Goal: Use online tool/utility: Utilize a website feature to perform a specific function

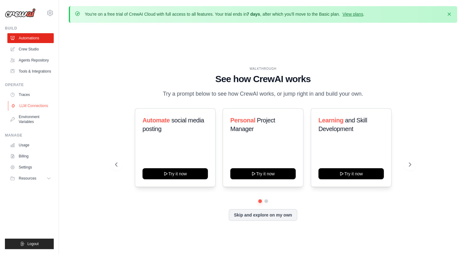
click at [36, 105] on link "LLM Connections" at bounding box center [31, 106] width 46 height 10
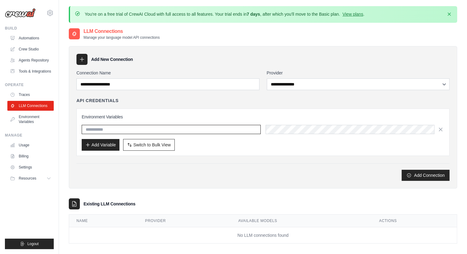
click at [124, 126] on input "text" at bounding box center [171, 129] width 179 height 9
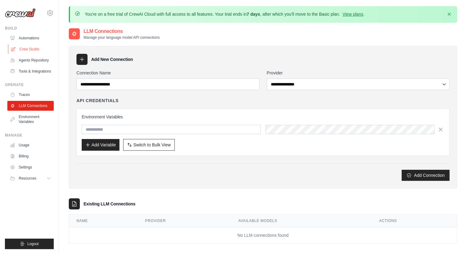
click at [30, 44] on link "Crew Studio" at bounding box center [31, 49] width 46 height 10
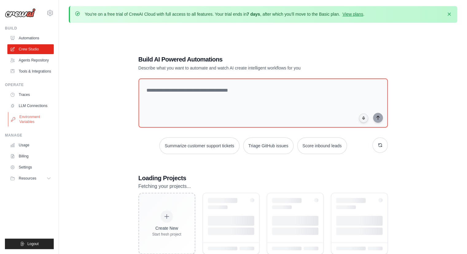
click at [29, 122] on link "Environment Variables" at bounding box center [31, 119] width 46 height 15
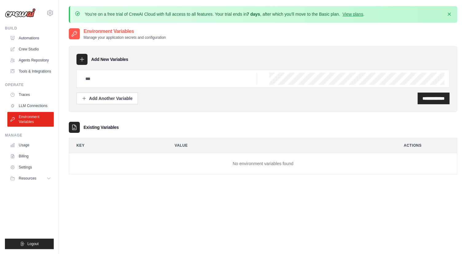
click at [206, 85] on div at bounding box center [262, 79] width 373 height 18
click at [203, 82] on input "text" at bounding box center [169, 78] width 175 height 12
click at [39, 96] on link "Traces" at bounding box center [31, 95] width 46 height 10
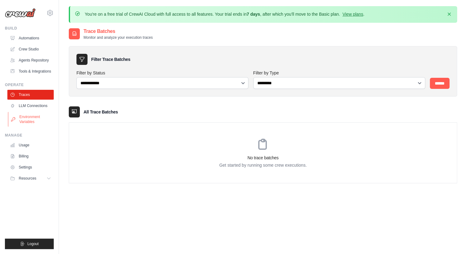
click at [38, 119] on link "Environment Variables" at bounding box center [31, 119] width 46 height 15
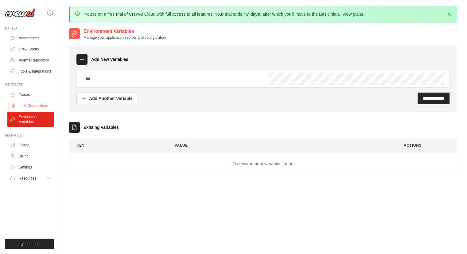
click at [39, 107] on link "LLM Connections" at bounding box center [31, 106] width 46 height 10
click at [43, 107] on link "LLM Connections" at bounding box center [31, 106] width 46 height 10
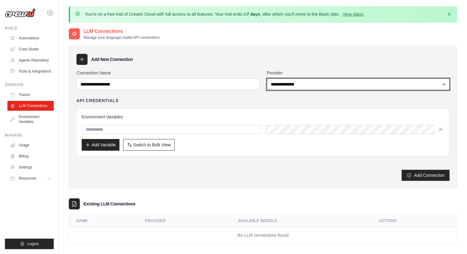
click at [290, 80] on select "**********" at bounding box center [358, 84] width 183 height 12
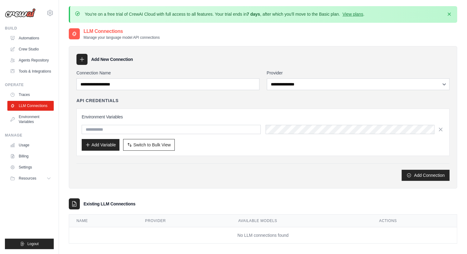
click at [332, 54] on div "Add New Connection" at bounding box center [262, 59] width 373 height 11
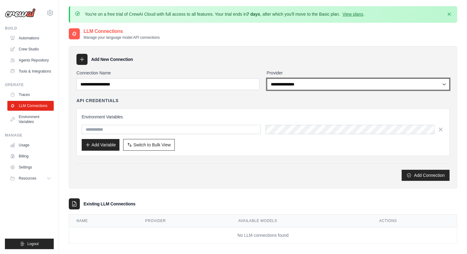
click at [325, 83] on select "**********" at bounding box center [358, 84] width 183 height 12
select select "******"
click at [267, 78] on select "**********" at bounding box center [358, 84] width 183 height 12
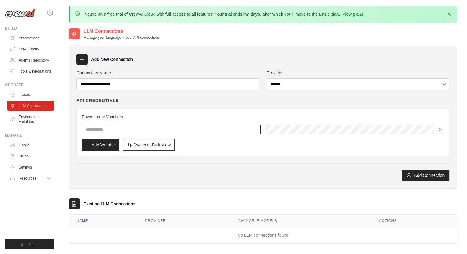
click at [171, 132] on input "text" at bounding box center [171, 129] width 179 height 9
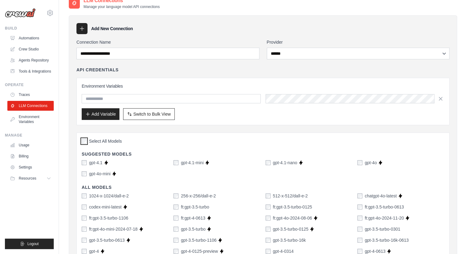
scroll to position [29, 0]
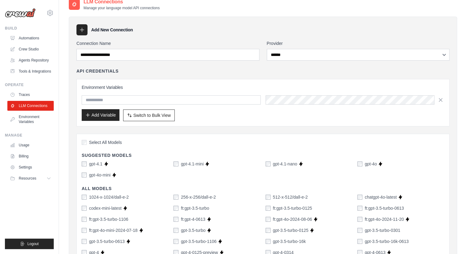
click at [111, 114] on button "Add Variable" at bounding box center [101, 115] width 38 height 12
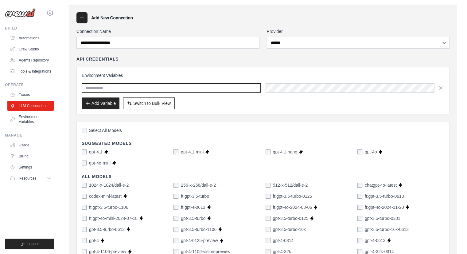
scroll to position [0, 0]
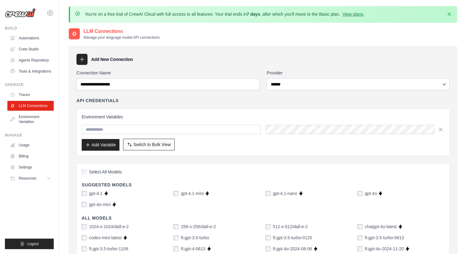
click at [148, 143] on span "Switch to Bulk View" at bounding box center [151, 144] width 37 height 6
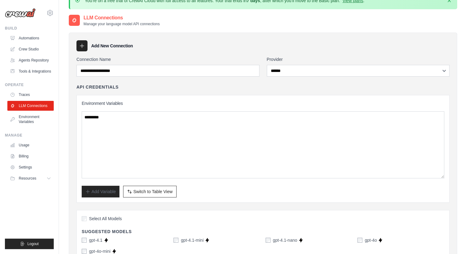
scroll to position [14, 0]
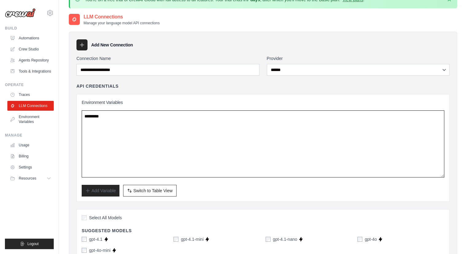
click at [149, 150] on textarea at bounding box center [263, 143] width 363 height 67
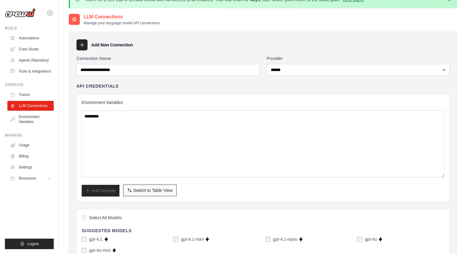
click at [141, 189] on span "Switch to Table View" at bounding box center [152, 190] width 39 height 6
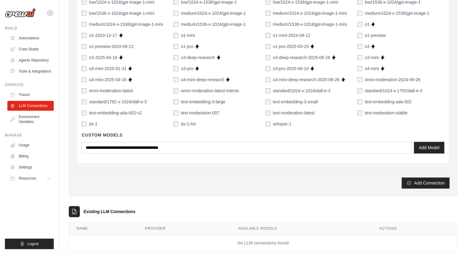
scroll to position [454, 0]
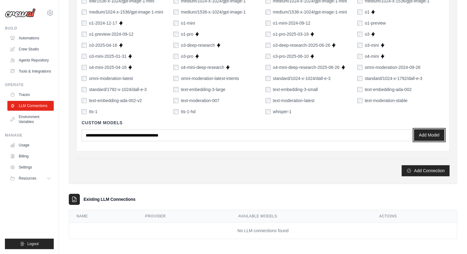
click at [432, 132] on button "Add Model" at bounding box center [429, 135] width 30 height 12
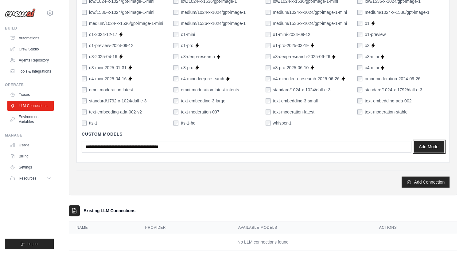
scroll to position [450, 0]
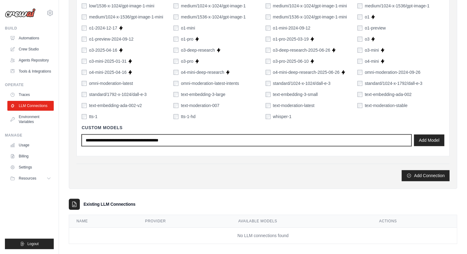
click at [224, 142] on input "text" at bounding box center [247, 140] width 330 height 12
type input "*****"
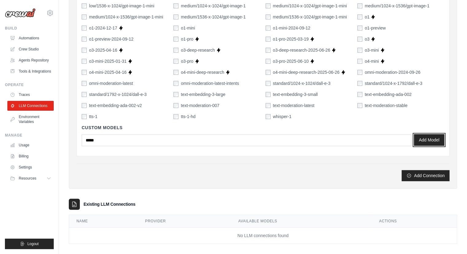
click at [435, 140] on button "Add Model" at bounding box center [429, 140] width 30 height 12
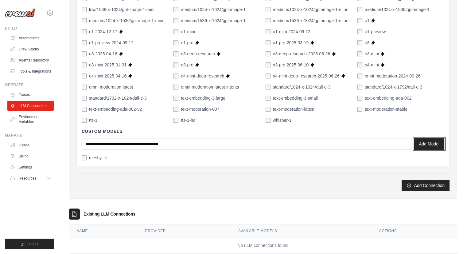
scroll to position [448, 0]
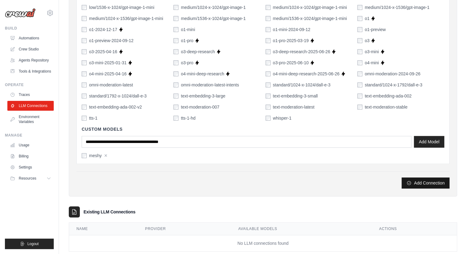
click at [432, 185] on button "Add Connection" at bounding box center [426, 182] width 48 height 11
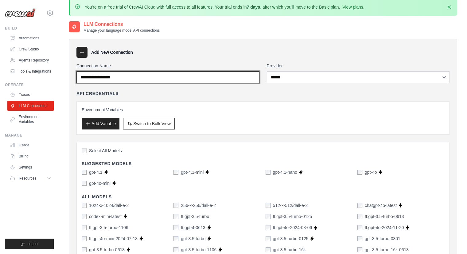
scroll to position [7, 0]
click at [215, 82] on input "Connection Name" at bounding box center [167, 77] width 183 height 12
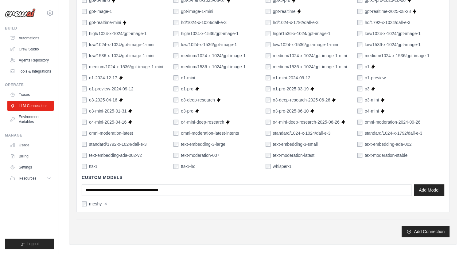
scroll to position [461, 0]
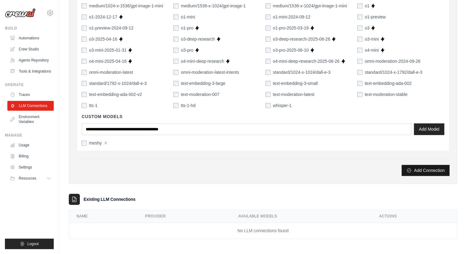
type input "*******"
click at [428, 172] on button "Add Connection" at bounding box center [426, 170] width 48 height 11
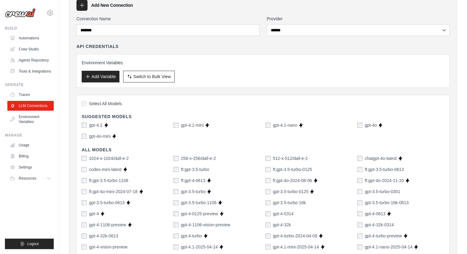
scroll to position [0, 0]
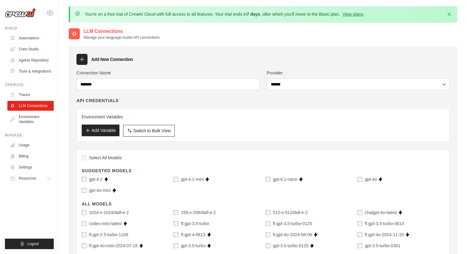
click at [107, 132] on button "Add Variable" at bounding box center [101, 130] width 38 height 12
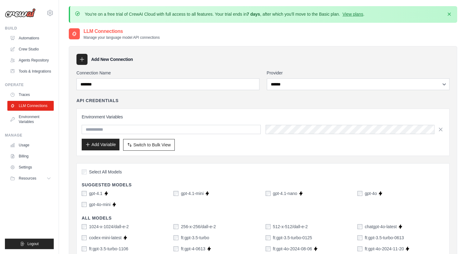
click at [106, 143] on button "Add Variable" at bounding box center [101, 144] width 38 height 12
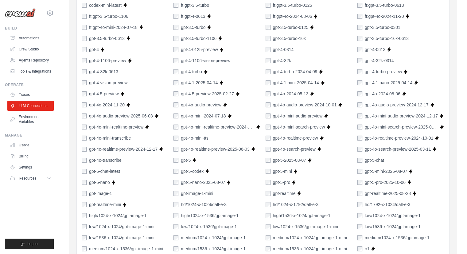
scroll to position [474, 0]
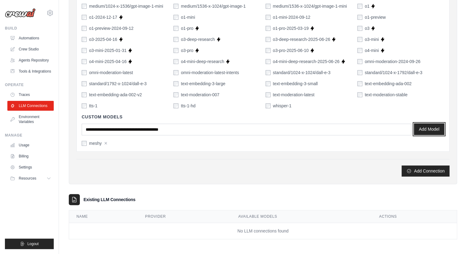
click at [426, 124] on button "Add Model" at bounding box center [429, 129] width 30 height 12
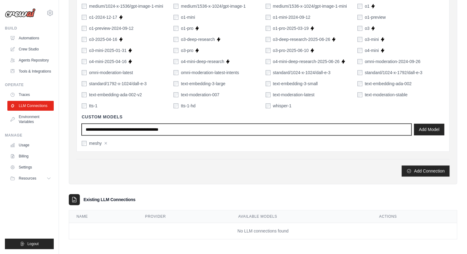
click at [209, 131] on input "text" at bounding box center [247, 129] width 330 height 12
type input "*******"
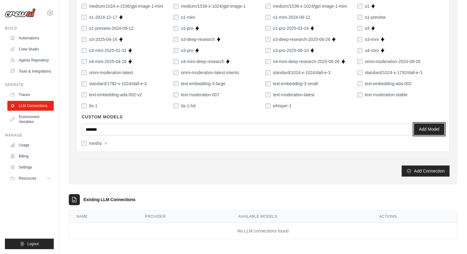
click at [432, 132] on button "Add Model" at bounding box center [429, 129] width 30 height 12
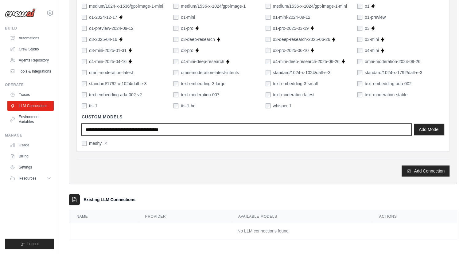
click at [149, 127] on input "text" at bounding box center [247, 129] width 330 height 12
type input "*******"
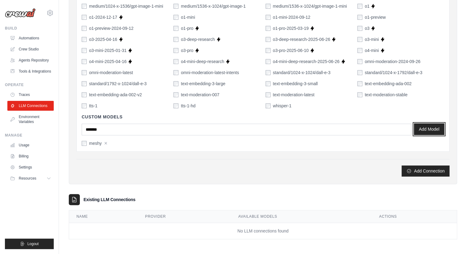
click at [439, 133] on button "Add Model" at bounding box center [429, 129] width 30 height 12
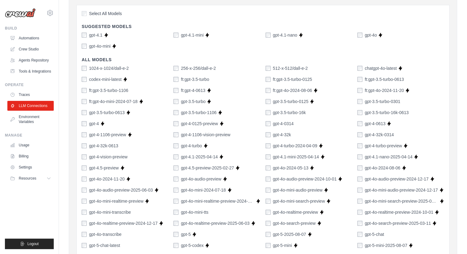
scroll to position [106, 0]
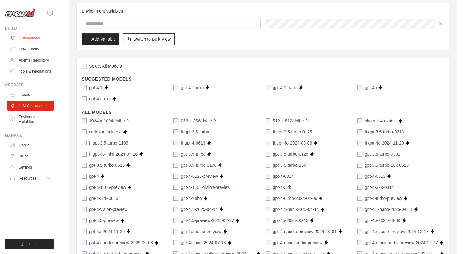
click at [35, 37] on link "Automations" at bounding box center [31, 38] width 46 height 10
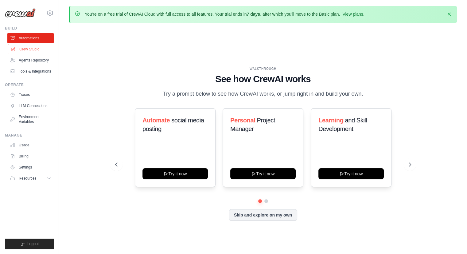
click at [35, 47] on link "Crew Studio" at bounding box center [31, 49] width 46 height 10
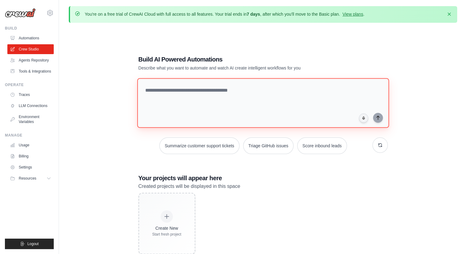
click at [341, 90] on textarea at bounding box center [263, 103] width 252 height 50
paste textarea "**********"
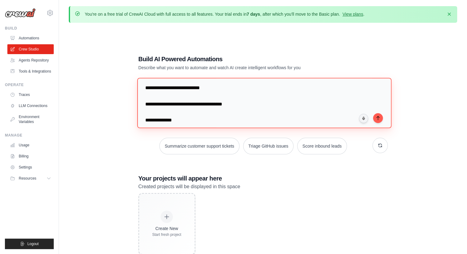
scroll to position [753, 0]
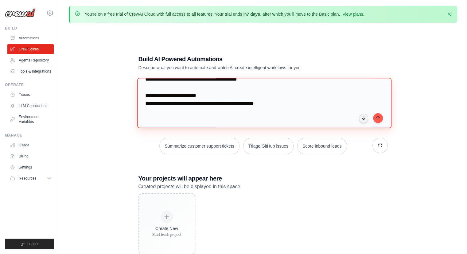
click at [215, 94] on textarea at bounding box center [264, 103] width 254 height 50
click at [298, 105] on textarea at bounding box center [264, 103] width 254 height 50
click at [254, 112] on textarea at bounding box center [264, 103] width 254 height 50
click at [297, 107] on textarea at bounding box center [264, 103] width 254 height 50
click at [317, 86] on textarea at bounding box center [263, 103] width 252 height 50
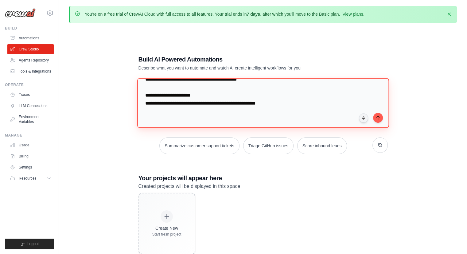
click at [148, 115] on textarea at bounding box center [263, 103] width 252 height 50
click at [206, 95] on textarea at bounding box center [263, 103] width 252 height 50
click at [159, 117] on textarea at bounding box center [263, 103] width 252 height 50
click at [214, 96] on textarea at bounding box center [263, 103] width 252 height 50
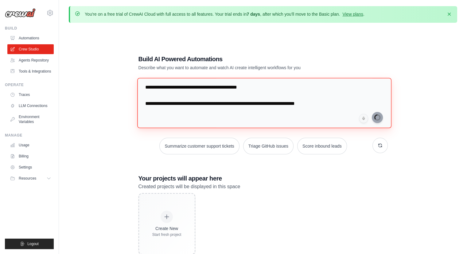
type textarea "**********"
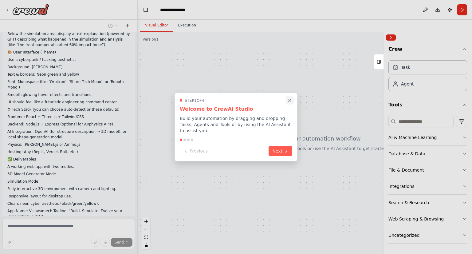
scroll to position [264, 0]
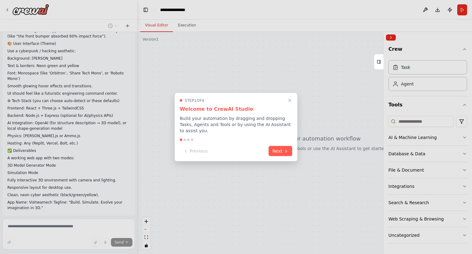
click at [290, 102] on icon "Close walkthrough" at bounding box center [289, 100] width 5 height 5
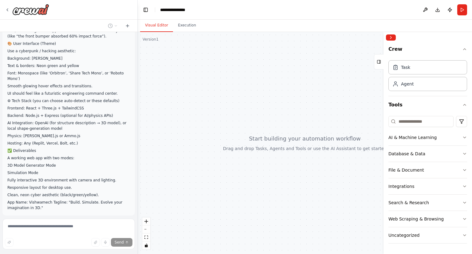
drag, startPoint x: 66, startPoint y: 227, endPoint x: 221, endPoint y: 60, distance: 227.3
click at [221, 60] on div at bounding box center [305, 143] width 334 height 222
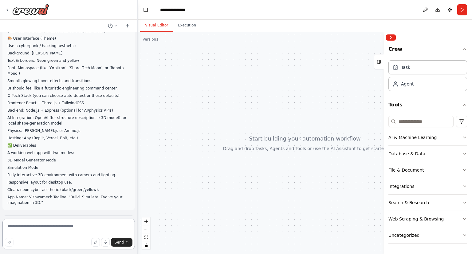
scroll to position [275, 0]
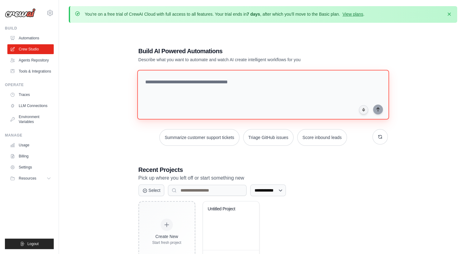
drag, startPoint x: 182, startPoint y: 97, endPoint x: 258, endPoint y: 72, distance: 80.7
click at [258, 72] on textarea at bounding box center [263, 95] width 252 height 50
click at [321, 90] on textarea at bounding box center [263, 95] width 252 height 50
paste textarea "**********"
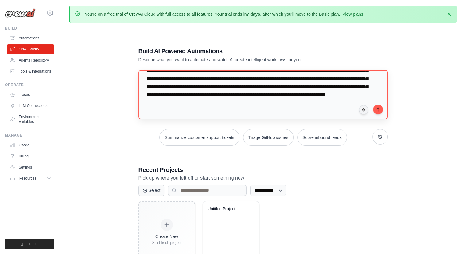
scroll to position [67, 0]
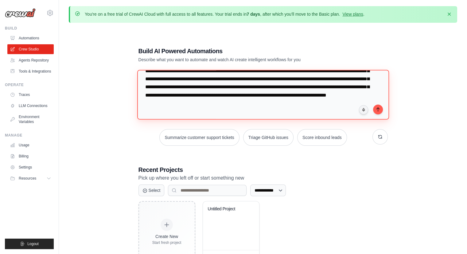
click at [348, 102] on textarea at bounding box center [263, 95] width 252 height 50
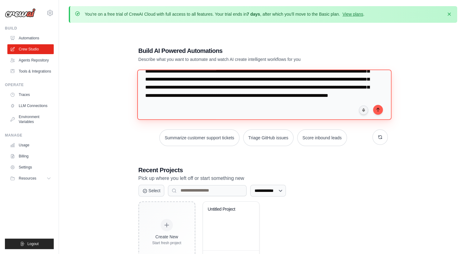
paste textarea "**********"
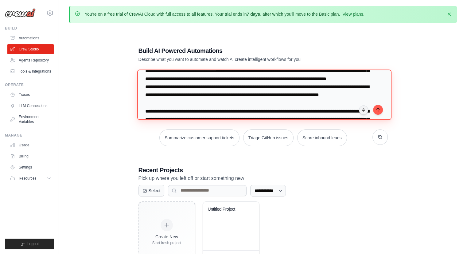
scroll to position [293, 0]
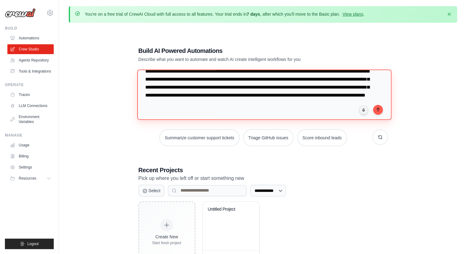
click at [361, 79] on textarea at bounding box center [264, 94] width 254 height 50
click at [361, 99] on textarea at bounding box center [264, 94] width 254 height 50
paste textarea "**********"
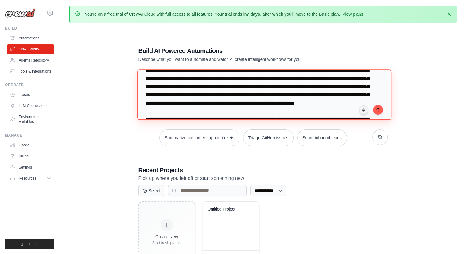
scroll to position [549, 0]
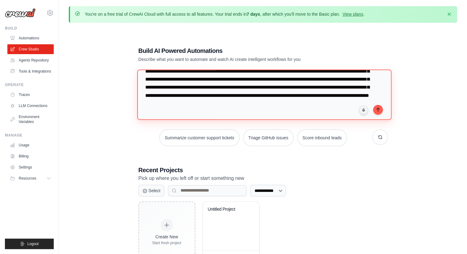
click at [353, 107] on textarea at bounding box center [264, 94] width 254 height 50
click at [170, 96] on textarea at bounding box center [264, 94] width 254 height 50
paste textarea "**********"
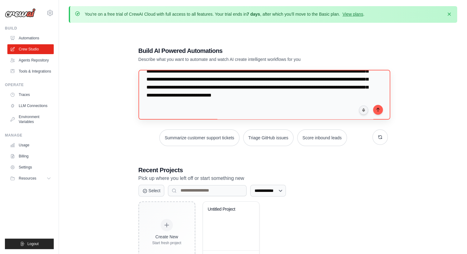
scroll to position [769, 0]
click at [335, 101] on textarea at bounding box center [264, 94] width 254 height 50
paste textarea "**********"
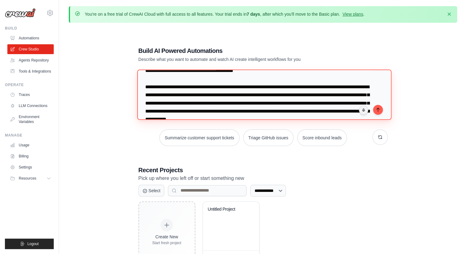
scroll to position [988, 0]
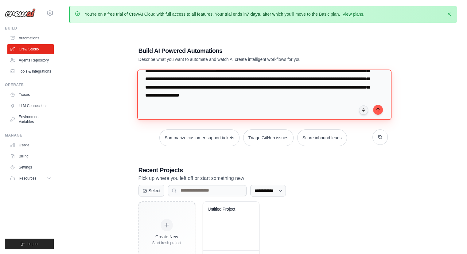
click at [298, 111] on textarea at bounding box center [264, 94] width 254 height 50
click at [331, 110] on textarea at bounding box center [264, 94] width 254 height 50
click at [259, 115] on textarea at bounding box center [264, 94] width 254 height 50
paste textarea "**********"
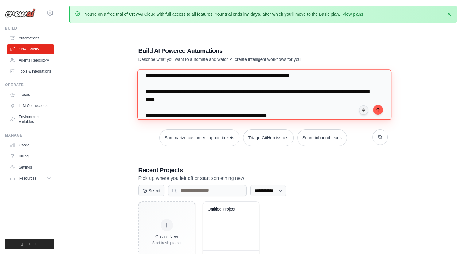
scroll to position [1762, 0]
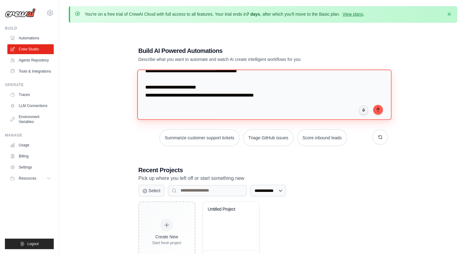
click at [220, 107] on textarea at bounding box center [264, 94] width 254 height 50
type textarea "**********"
drag, startPoint x: 344, startPoint y: 90, endPoint x: 359, endPoint y: 115, distance: 29.6
click at [344, 90] on textarea at bounding box center [264, 94] width 254 height 50
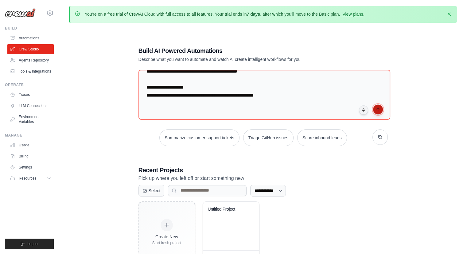
click at [377, 109] on icon "submit" at bounding box center [378, 109] width 5 height 5
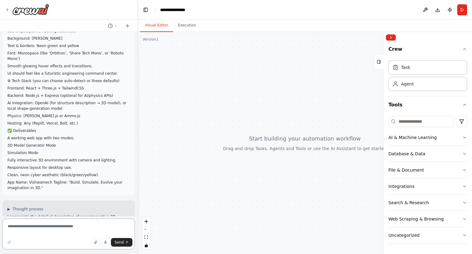
scroll to position [1270, 0]
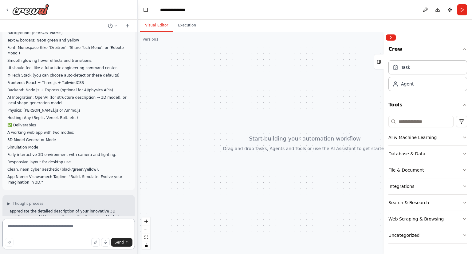
click at [100, 232] on textarea at bounding box center [68, 233] width 132 height 31
click at [84, 224] on textarea at bounding box center [68, 233] width 132 height 31
type textarea "********"
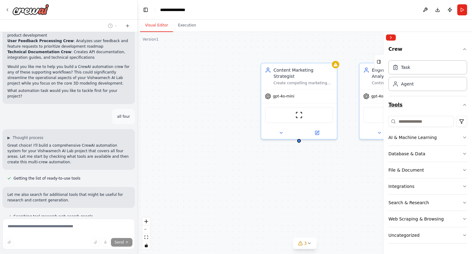
scroll to position [1517, 0]
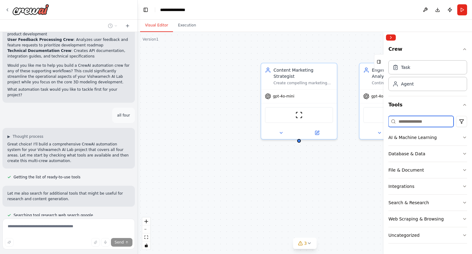
click at [418, 122] on input at bounding box center [420, 121] width 65 height 11
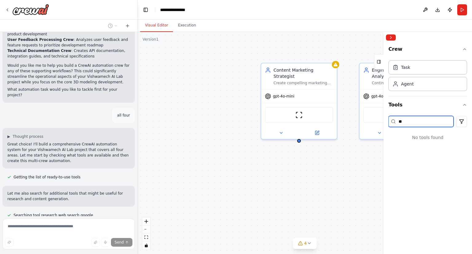
type input "*"
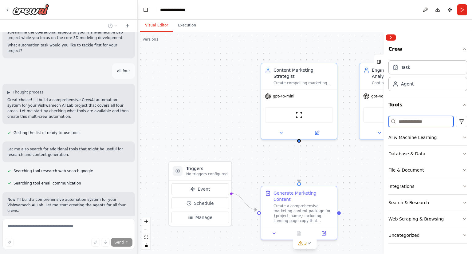
scroll to position [1561, 0]
click at [462, 155] on button "Database & Data" at bounding box center [427, 154] width 79 height 16
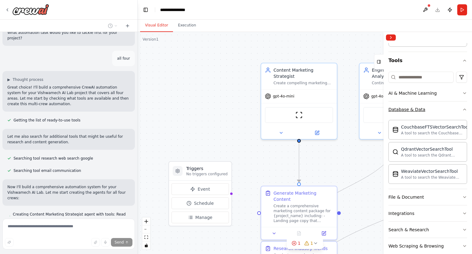
scroll to position [70, 0]
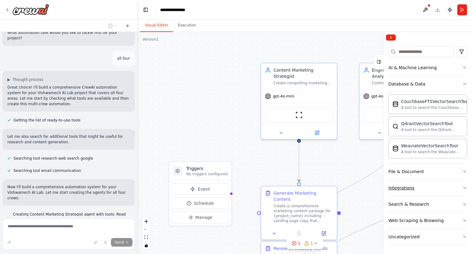
click at [457, 189] on button "Integrations" at bounding box center [427, 188] width 79 height 16
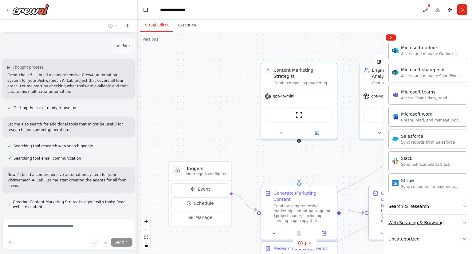
scroll to position [1598, 0]
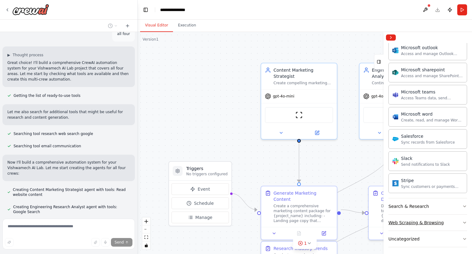
click at [450, 221] on button "Web Scraping & Browsing" at bounding box center [427, 222] width 79 height 16
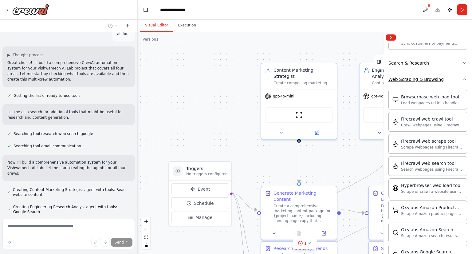
scroll to position [783, 0]
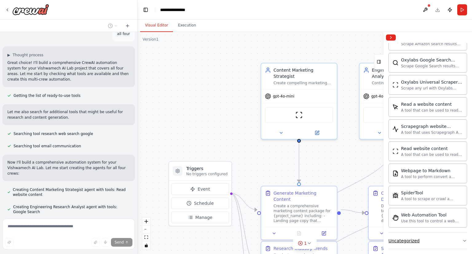
click at [462, 238] on icon "button" at bounding box center [464, 240] width 5 height 5
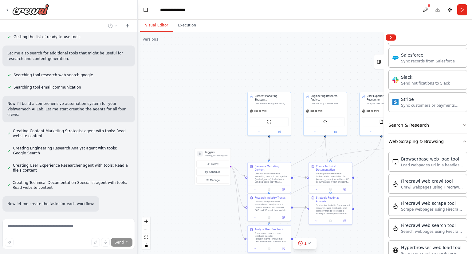
scroll to position [1674, 0]
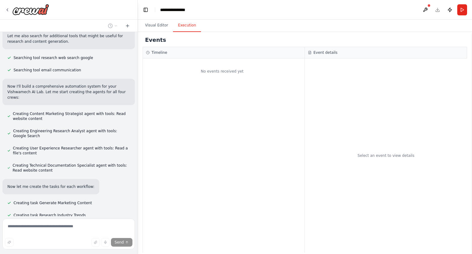
click at [185, 26] on button "Execution" at bounding box center [187, 25] width 28 height 13
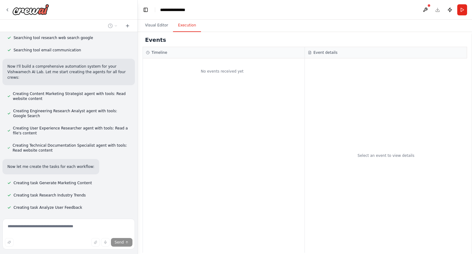
scroll to position [1706, 0]
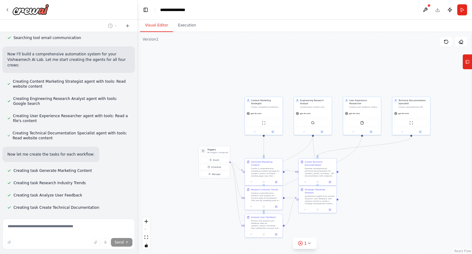
click at [162, 26] on button "Visual Editor" at bounding box center [156, 25] width 33 height 13
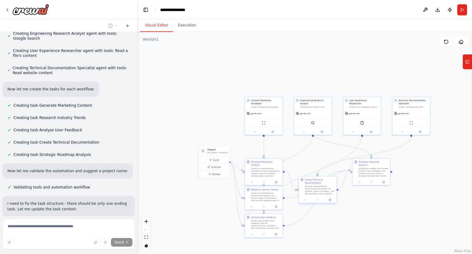
scroll to position [1786, 0]
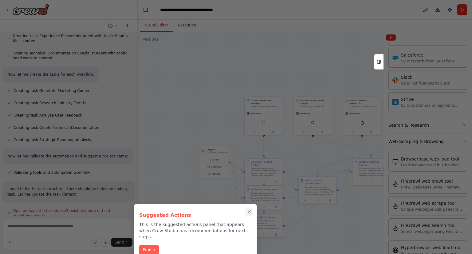
click at [248, 211] on icon "Close walkthrough" at bounding box center [249, 212] width 6 height 6
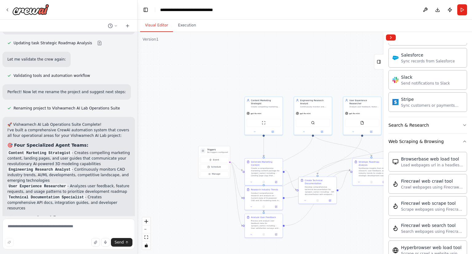
scroll to position [2034, 0]
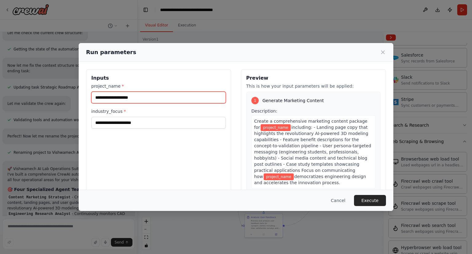
click at [157, 101] on input "project_name *" at bounding box center [158, 98] width 134 height 12
type input "******"
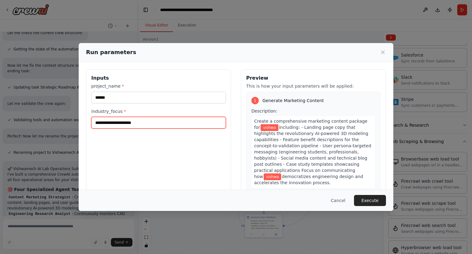
click at [148, 121] on input "industry_focus *" at bounding box center [158, 123] width 134 height 12
type input "**********"
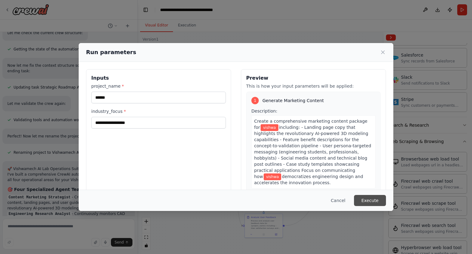
click at [373, 200] on button "Execute" at bounding box center [370, 200] width 32 height 11
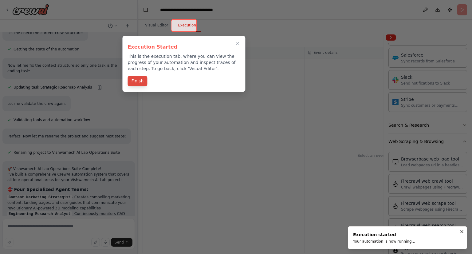
click at [139, 79] on button "Finish" at bounding box center [137, 81] width 20 height 10
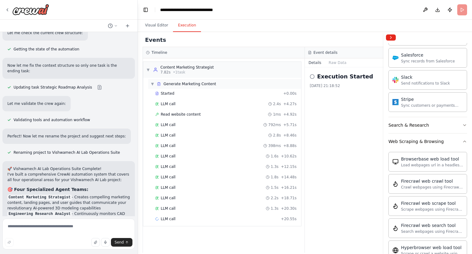
click at [209, 82] on span "Generate Marketing Content" at bounding box center [189, 83] width 53 height 5
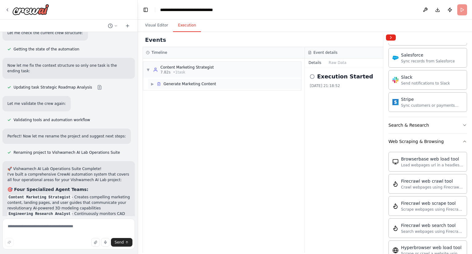
click at [208, 86] on div "▶ Generate Marketing Content" at bounding box center [224, 84] width 153 height 10
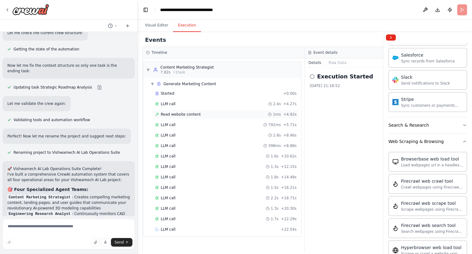
click at [206, 112] on div "Read website content 1ms + 4.92s" at bounding box center [225, 114] width 141 height 5
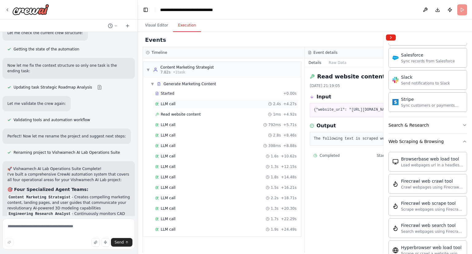
click at [206, 105] on div "LLM call 2.4s + 4.27s" at bounding box center [225, 103] width 141 height 5
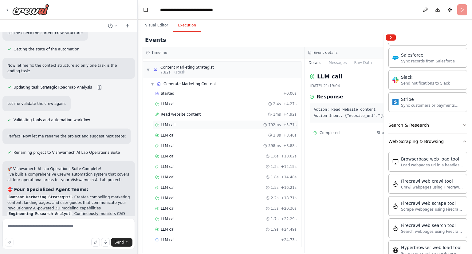
click at [204, 122] on div "LLM call 792ms + 5.71s" at bounding box center [225, 124] width 141 height 5
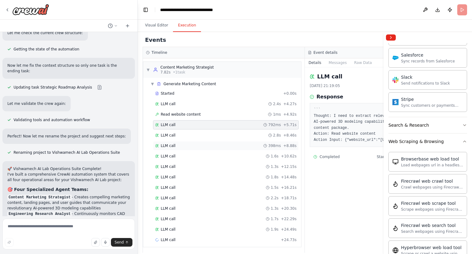
click at [198, 141] on div "LLM call 398ms + 8.88s" at bounding box center [226, 145] width 146 height 9
click at [197, 144] on div "LLM call 398ms + 8.88s" at bounding box center [225, 145] width 141 height 5
click at [187, 174] on div "LLM call 1.8s + 14.48s" at bounding box center [225, 176] width 141 height 5
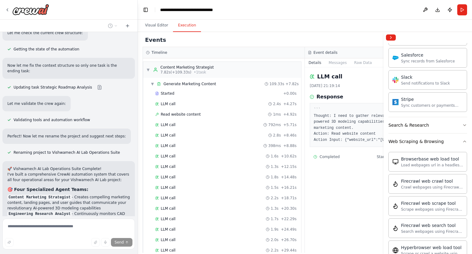
scroll to position [2009, 0]
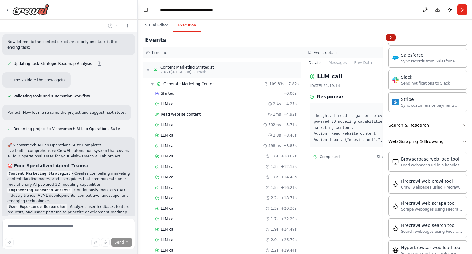
click at [388, 38] on button "Collapse right sidebar" at bounding box center [391, 37] width 10 height 6
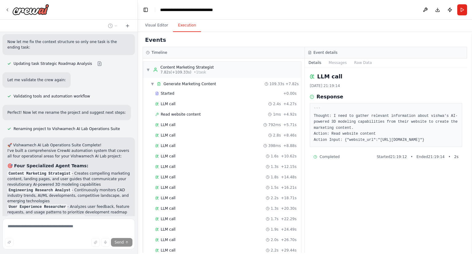
click at [456, 35] on div "Events" at bounding box center [304, 40] width 324 height 14
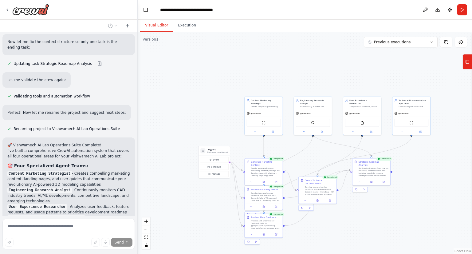
click at [167, 26] on button "Visual Editor" at bounding box center [156, 25] width 33 height 13
click at [176, 26] on button "Execution" at bounding box center [187, 25] width 28 height 13
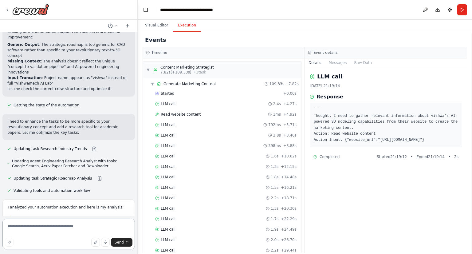
scroll to position [2347, 0]
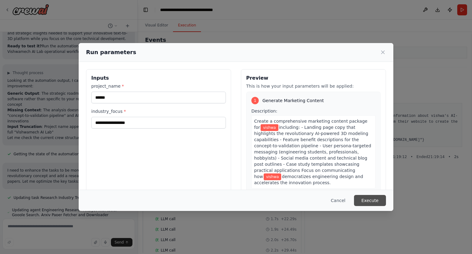
click at [384, 201] on button "Execute" at bounding box center [370, 200] width 32 height 11
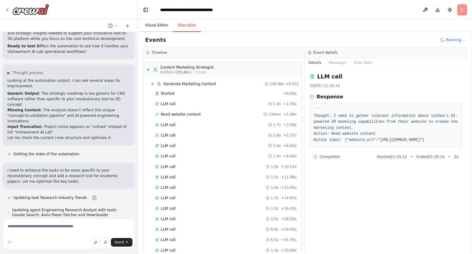
click at [151, 29] on button "Visual Editor" at bounding box center [156, 25] width 33 height 13
click at [178, 30] on button "Execution" at bounding box center [187, 25] width 28 height 13
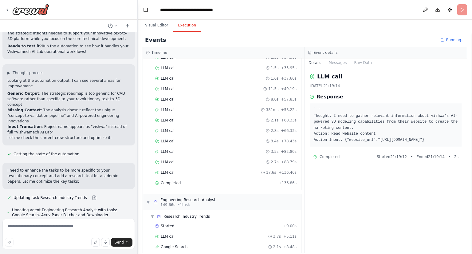
scroll to position [321, 0]
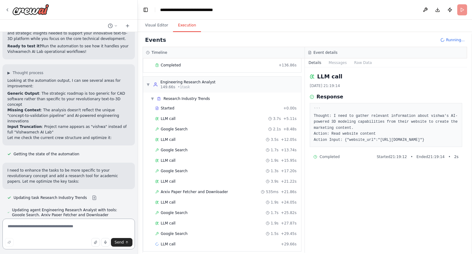
click at [43, 227] on textarea at bounding box center [68, 233] width 132 height 31
